Goal: Check status: Check status

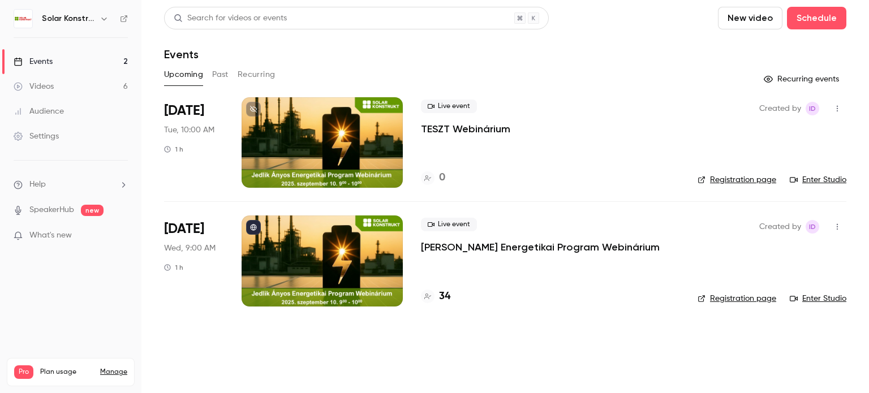
click at [494, 241] on p "[PERSON_NAME] Energetikai Program Webinárium" at bounding box center [540, 247] width 239 height 14
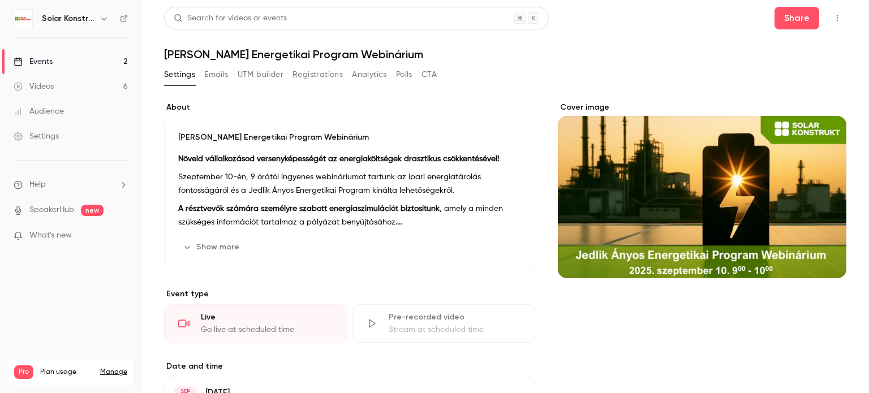
drag, startPoint x: 494, startPoint y: 241, endPoint x: 443, endPoint y: 50, distance: 198.3
click at [443, 50] on h1 "[PERSON_NAME] Energetikai Program Webinárium" at bounding box center [505, 54] width 682 height 14
click at [330, 76] on button "Registrations" at bounding box center [317, 75] width 50 height 18
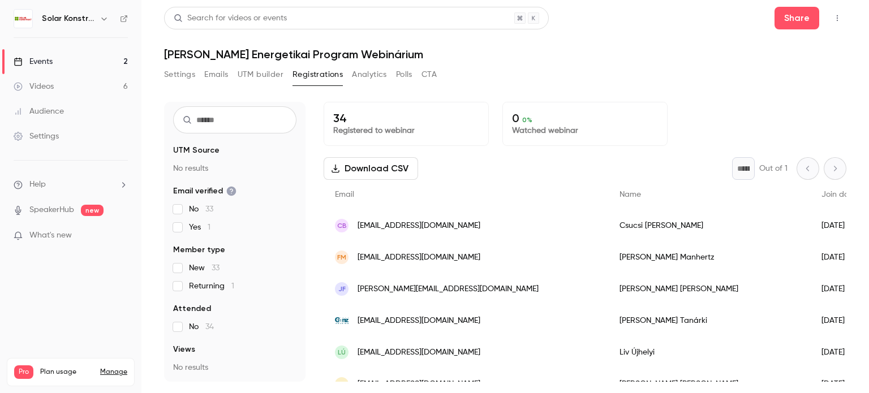
scroll to position [70, 0]
